Goal: Information Seeking & Learning: Learn about a topic

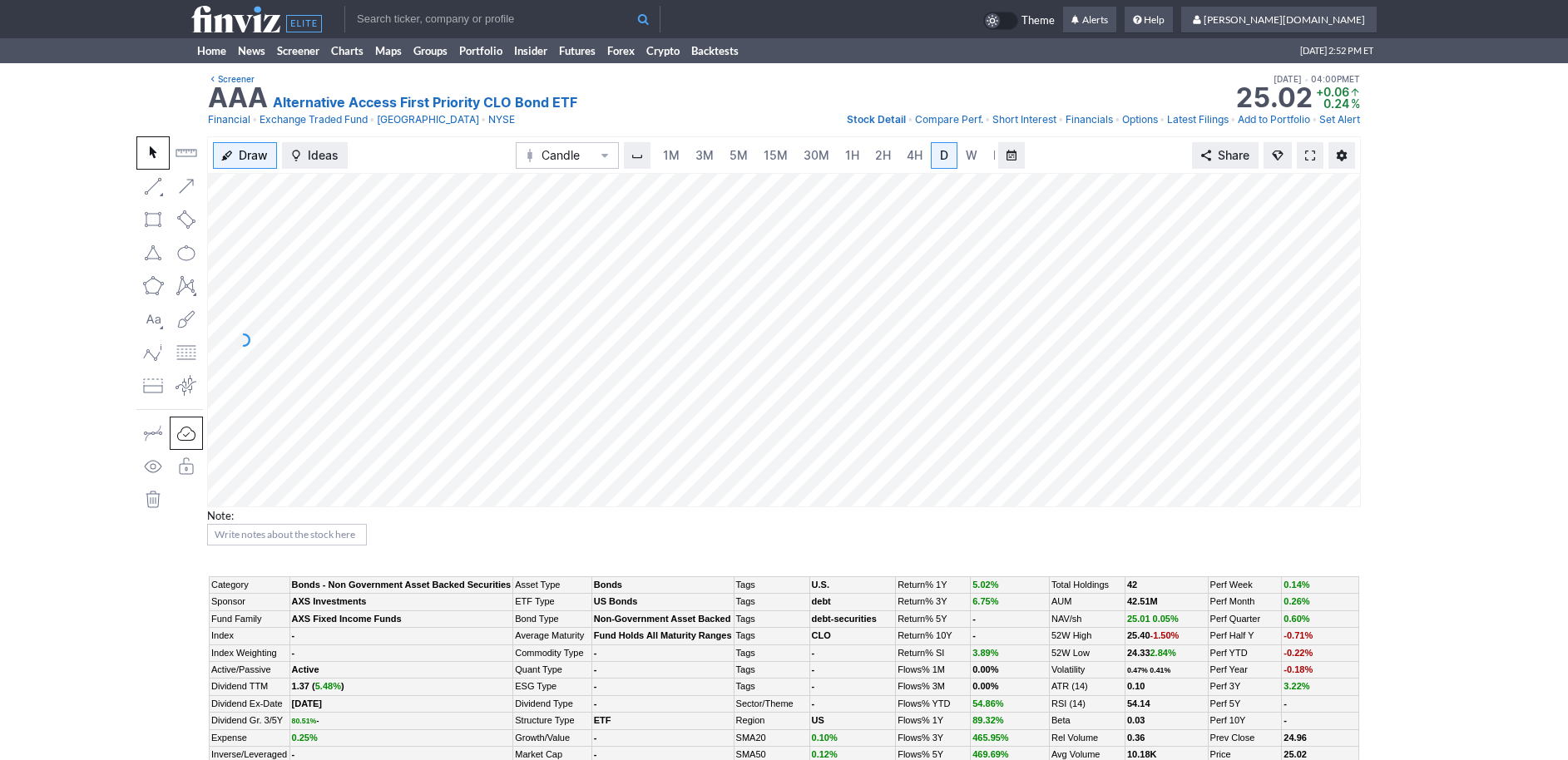
scroll to position [0, 17]
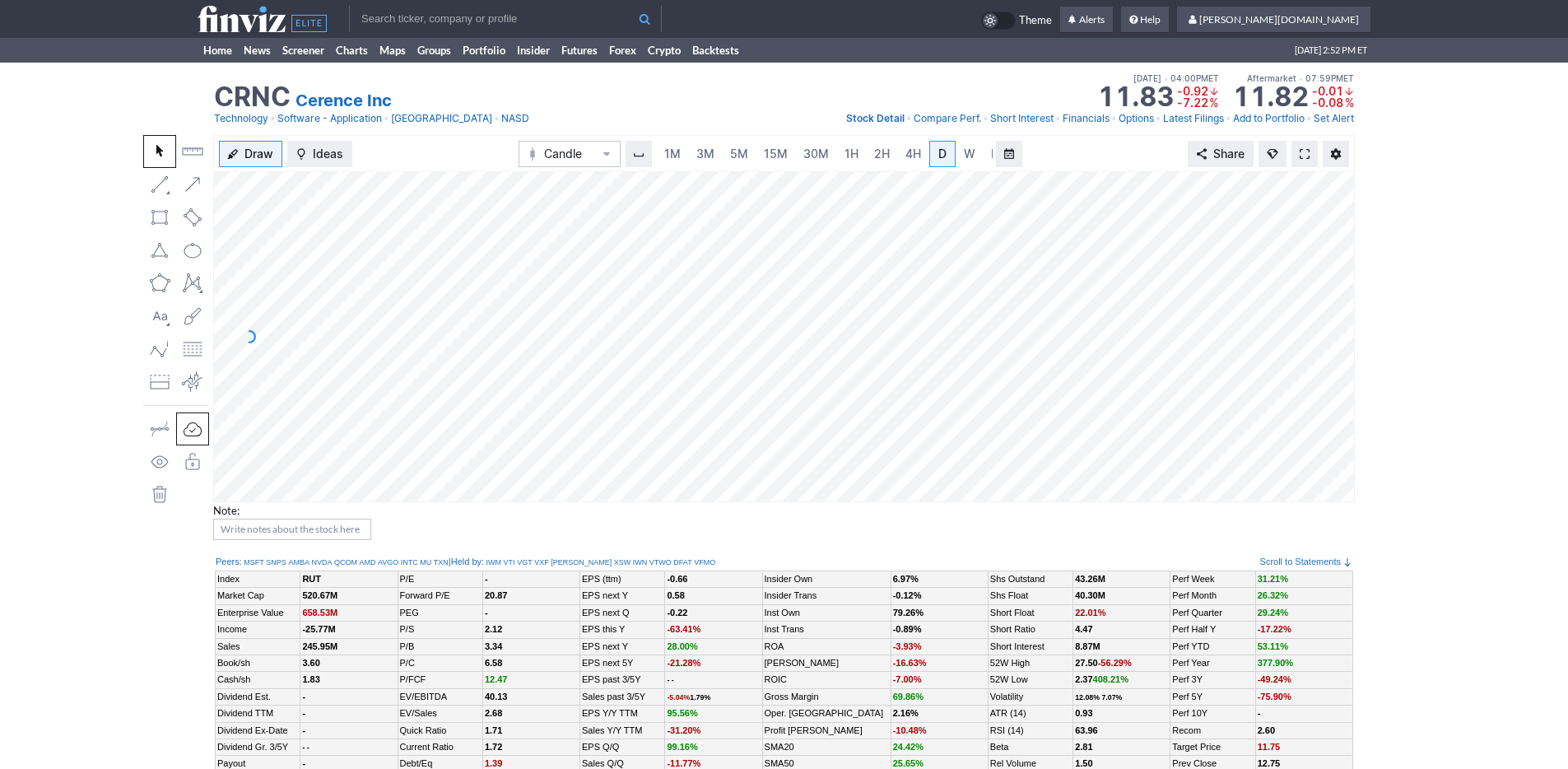
scroll to position [0, 17]
